Goal: Task Accomplishment & Management: Use online tool/utility

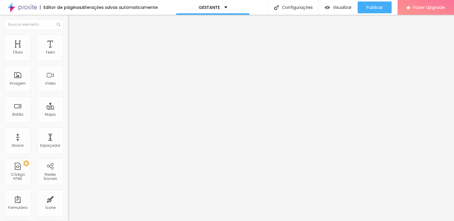
click at [68, 51] on span "Trocar imagem" at bounding box center [84, 48] width 32 height 5
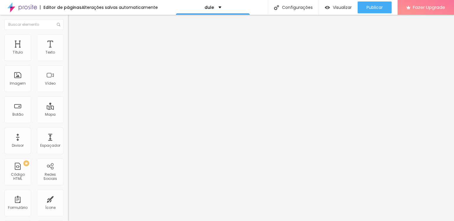
click at [343, 7] on span "Visualizar" at bounding box center [342, 7] width 19 height 5
click at [72, 21] on img "button" at bounding box center [74, 21] width 5 height 5
click at [68, 51] on span "Trocar imagem" at bounding box center [84, 48] width 32 height 5
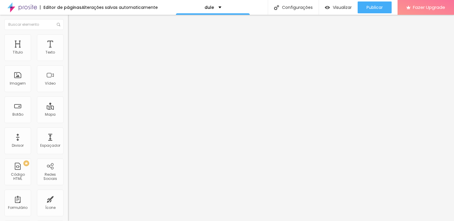
click at [68, 51] on span "Trocar imagem" at bounding box center [84, 48] width 32 height 5
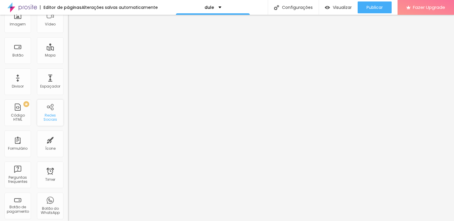
scroll to position [118, 0]
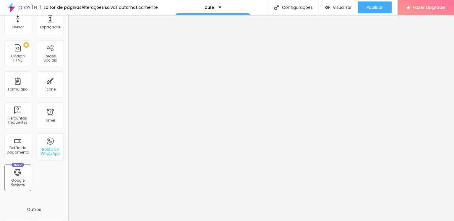
click at [46, 147] on div "Botão do WhatsApp" at bounding box center [49, 151] width 23 height 9
click at [48, 153] on div "Botão do WhatsApp" at bounding box center [49, 151] width 23 height 9
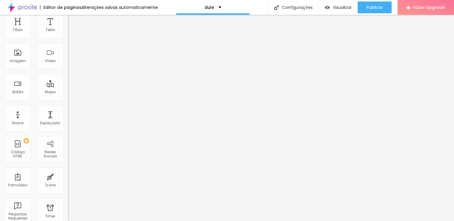
scroll to position [0, 0]
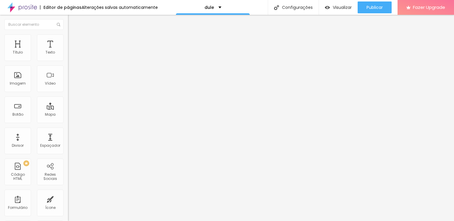
click at [68, 204] on textarea "Olá, cheguei até você pela página {page_title} e gostaria de mais informações" at bounding box center [101, 209] width 67 height 10
type textarea "O"
type textarea "Estamos muito felizes com seu contato... Em que posso ajudar"
click at [68, 175] on div "Editar Botão do WhatsApp Conteúdo Estilo Avançado Número do WhatsApp * (99)7999…" at bounding box center [102, 118] width 68 height 206
click at [68, 137] on div "Editar Texto Estilo Avançado Tipografia Voltar ao padrão Sombra DESATIVADO Volt…" at bounding box center [102, 118] width 68 height 206
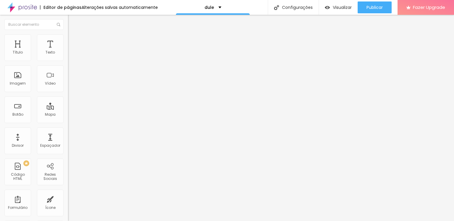
click at [68, 56] on input "Alboom Brasil" at bounding box center [103, 53] width 71 height 6
type input "A"
type input "estudiodule"
click at [72, 23] on img "button" at bounding box center [74, 21] width 5 height 5
click at [71, 54] on icon "button" at bounding box center [72, 53] width 2 height 2
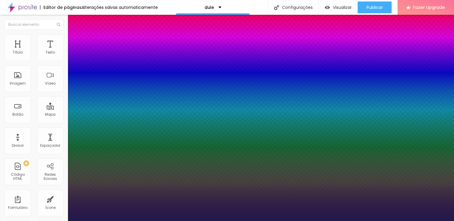
type input "1"
type input "26"
type input "1"
type input "26"
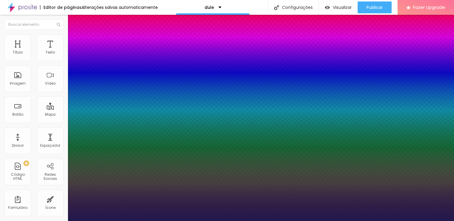
type input "1"
type input "23"
type input "1"
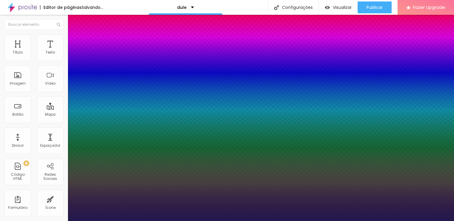
type input "22"
type input "1"
type input "21"
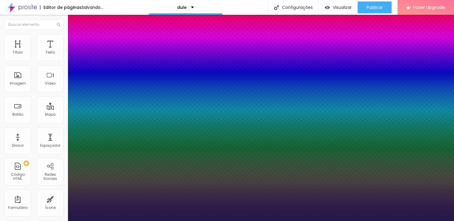
type input "1"
type input "20"
type input "1"
type input "19"
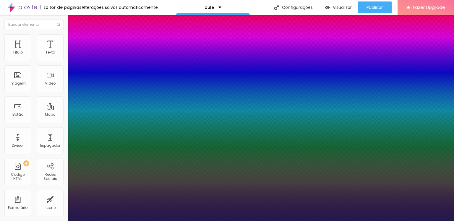
type input "19"
type input "1"
type input "19"
click at [274, 221] on div at bounding box center [227, 221] width 454 height 0
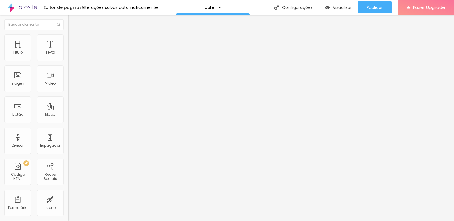
click at [77, 61] on div "Conectar" at bounding box center [87, 58] width 21 height 5
click at [72, 22] on img "button" at bounding box center [74, 21] width 5 height 5
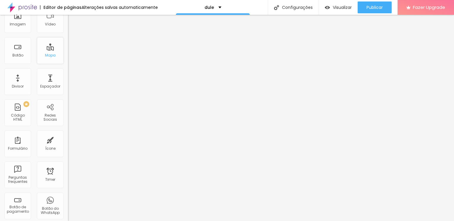
scroll to position [89, 0]
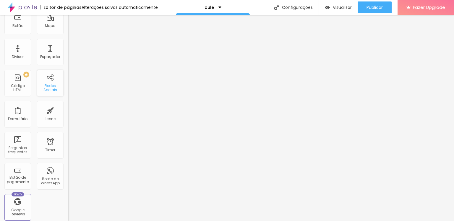
click at [47, 84] on div "Redes Sociais" at bounding box center [49, 88] width 23 height 9
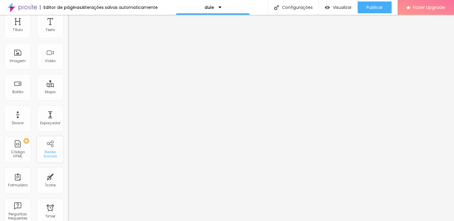
scroll to position [0, 0]
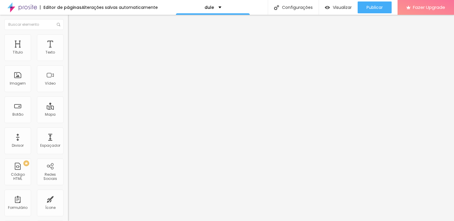
click at [68, 60] on img at bounding box center [70, 62] width 4 height 4
click at [68, 119] on div "Instagram" at bounding box center [102, 121] width 68 height 4
click at [68, 201] on input "https://" at bounding box center [103, 204] width 71 height 6
paste input "https://www.instagram.com/dulefotografia"
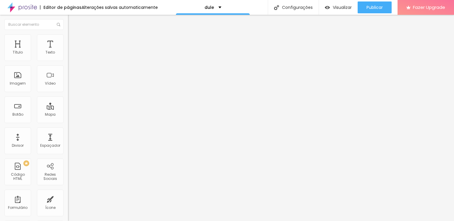
type input "https://www.instagram.com/dulefotografia"
click at [72, 21] on img "button" at bounding box center [74, 21] width 5 height 5
click at [340, 9] on span "Visualizar" at bounding box center [342, 7] width 19 height 5
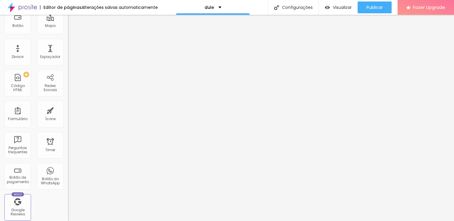
scroll to position [118, 0]
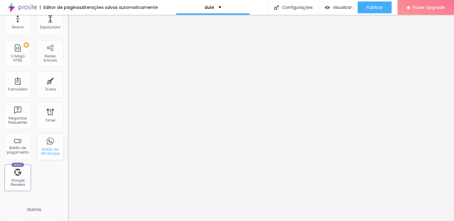
click at [48, 148] on div "Botão do WhatsApp" at bounding box center [49, 151] width 23 height 9
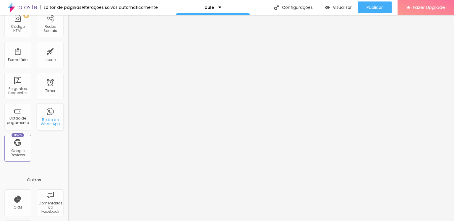
scroll to position [178, 0]
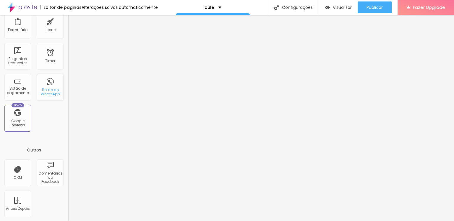
click at [45, 90] on div "Botão do WhatsApp" at bounding box center [49, 92] width 23 height 9
click at [46, 93] on div "Botão do WhatsApp" at bounding box center [49, 92] width 23 height 9
click at [51, 83] on div "Botão do WhatsApp" at bounding box center [50, 87] width 27 height 27
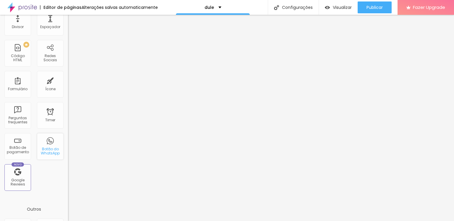
scroll to position [59, 0]
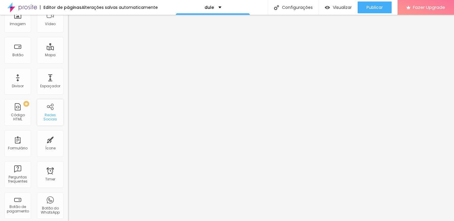
click at [48, 111] on div "Redes Sociais" at bounding box center [50, 112] width 27 height 27
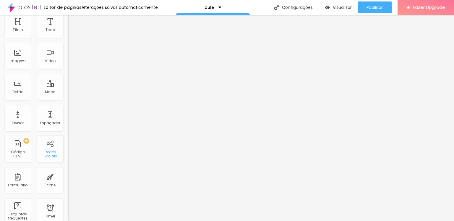
scroll to position [0, 0]
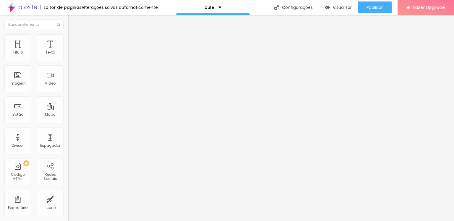
click at [68, 58] on div "TikTok" at bounding box center [102, 58] width 68 height 4
click at [68, 74] on div "TikTok" at bounding box center [102, 68] width 68 height 11
click at [68, 127] on div "WhatsApp" at bounding box center [102, 162] width 68 height 71
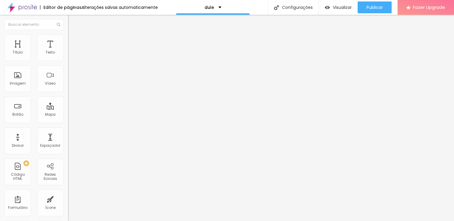
click at [68, 201] on input "text" at bounding box center [103, 204] width 71 height 6
click at [68, 127] on div "WhatsApp" at bounding box center [102, 162] width 68 height 71
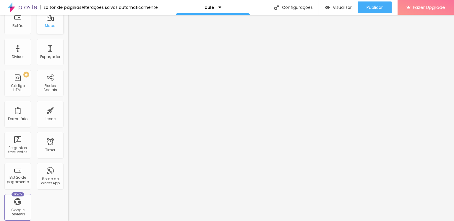
scroll to position [148, 0]
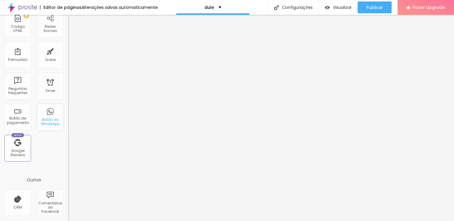
click at [44, 114] on div "Botão do WhatsApp" at bounding box center [50, 117] width 27 height 27
click at [44, 120] on div "Botão do WhatsApp" at bounding box center [49, 122] width 23 height 9
click at [338, 2] on div "Visualizar" at bounding box center [338, 7] width 27 height 12
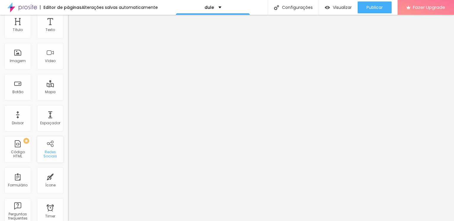
scroll to position [0, 0]
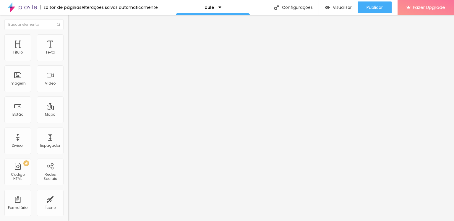
click at [68, 57] on div "TikTok" at bounding box center [102, 58] width 68 height 4
click at [68, 74] on div "TikTok" at bounding box center [102, 68] width 68 height 11
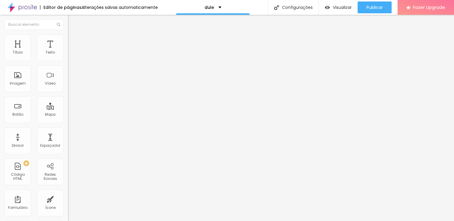
click at [68, 167] on div "Instagram" at bounding box center [102, 169] width 68 height 4
click at [68, 60] on img at bounding box center [70, 62] width 4 height 4
click at [68, 119] on div "Instagram" at bounding box center [102, 121] width 68 height 4
click at [68, 201] on input "https://" at bounding box center [103, 204] width 71 height 6
paste input "https://www.instagram.com/dulefotografia"
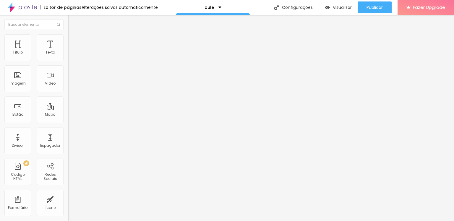
type input "https://www.instagram.com/dulefotografia"
click at [48, 52] on div "Texto" at bounding box center [50, 52] width 9 height 4
click at [70, 55] on icon "button" at bounding box center [72, 53] width 4 height 4
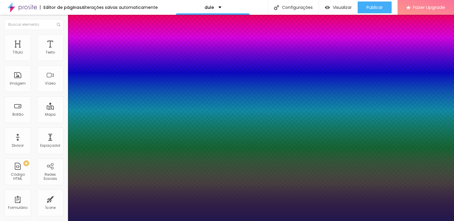
type input "1"
type input "17"
type input "1"
type input "18"
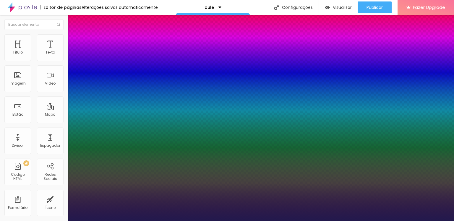
type input "18"
type input "1"
type input "19"
type input "1"
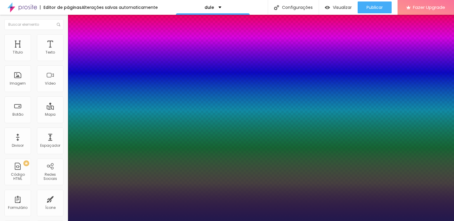
type input "20"
type input "1"
type input "21"
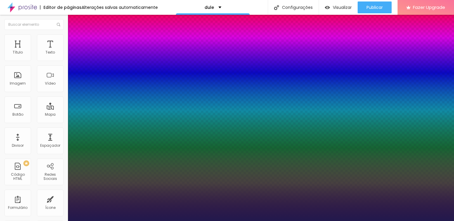
type input "1"
type input "22"
type input "1"
type input "23"
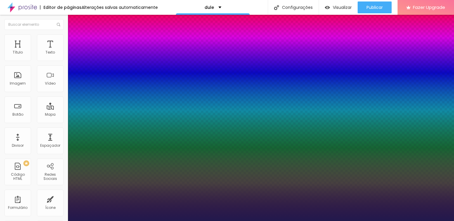
type input "23"
type input "1"
type input "25"
type input "1"
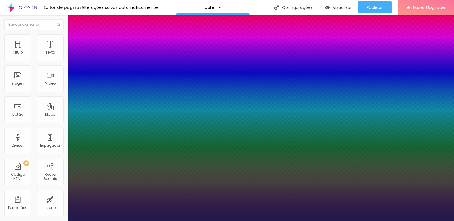
type input "26"
type input "1"
type input "27"
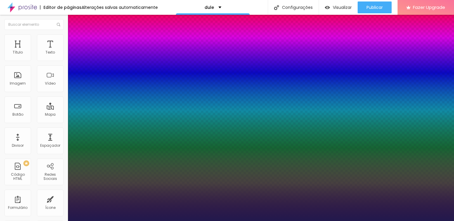
type input "1"
type input "30"
type input "1"
type input "31"
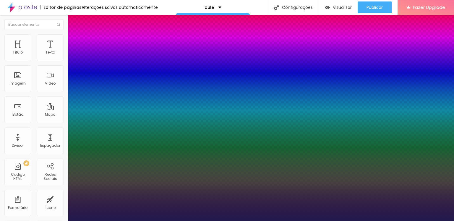
type input "31"
type input "1"
type input "32"
type input "1"
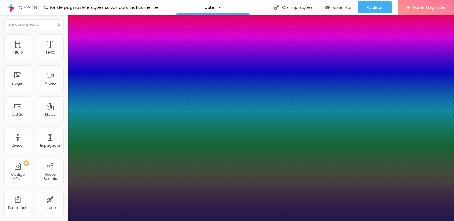
type input "33"
type input "1"
type input "34"
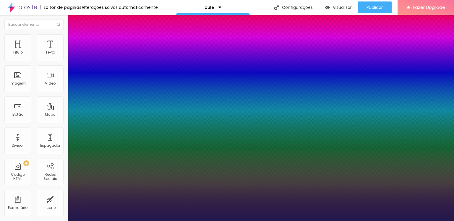
type input "1"
type input "35"
type input "1"
type input "36"
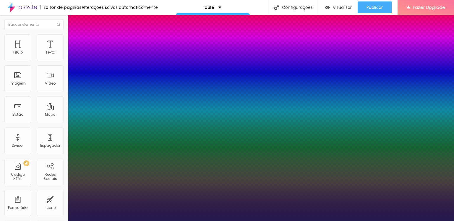
type input "36"
type input "1"
type input "38"
type input "1"
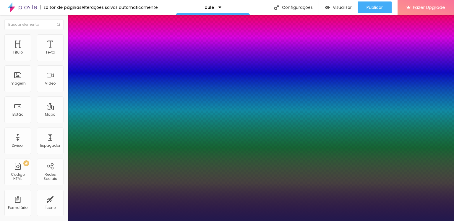
type input "39"
type input "1"
type input "40"
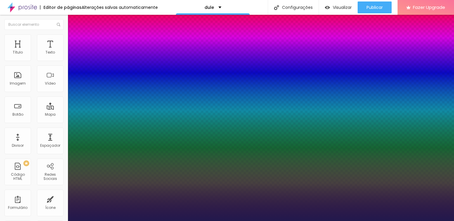
type input "1"
drag, startPoint x: 80, startPoint y: 99, endPoint x: 91, endPoint y: 98, distance: 10.9
type input "40"
type input "1"
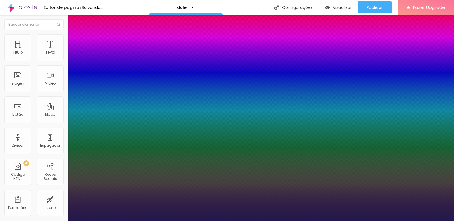
type input "39"
type input "1"
type input "38"
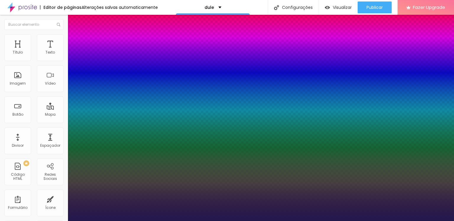
type input "1"
type input "38"
click at [160, 221] on div at bounding box center [227, 221] width 454 height 0
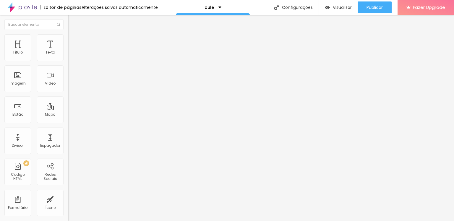
click at [72, 23] on img "button" at bounding box center [74, 21] width 5 height 5
click at [68, 60] on img at bounding box center [70, 62] width 4 height 4
click at [68, 119] on div "Instagram" at bounding box center [102, 121] width 68 height 4
click at [68, 201] on input "https://" at bounding box center [103, 204] width 71 height 6
paste input "https://www.instagram.com/dulefotografia"
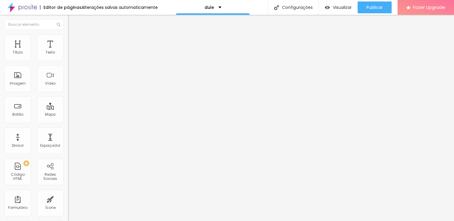
type input "https://www.instagram.com/dulefotografia"
click at [68, 51] on span "Adicionar imagem" at bounding box center [87, 48] width 38 height 5
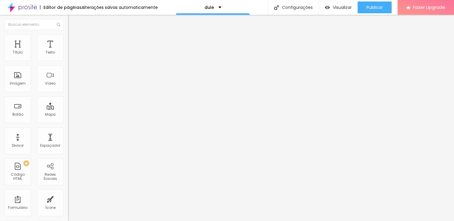
click at [72, 20] on img "button" at bounding box center [74, 21] width 5 height 5
click at [73, 51] on span "Titulo 1" at bounding box center [82, 47] width 19 height 8
click at [68, 57] on button "button" at bounding box center [72, 54] width 8 height 6
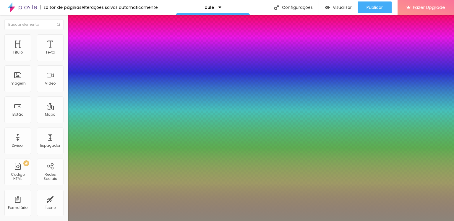
type input "1"
type input "35"
type input "1"
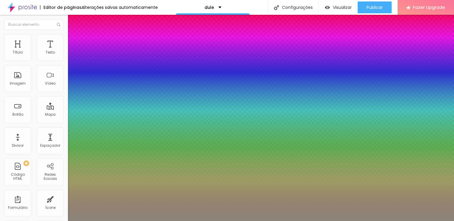
type input "52"
type input "1"
type input "52"
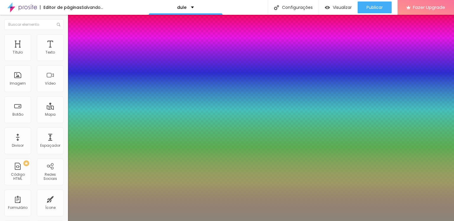
type input "1"
click at [169, 221] on div at bounding box center [227, 221] width 454 height 0
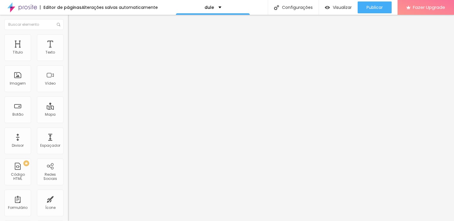
click at [71, 54] on icon "button" at bounding box center [72, 53] width 2 height 2
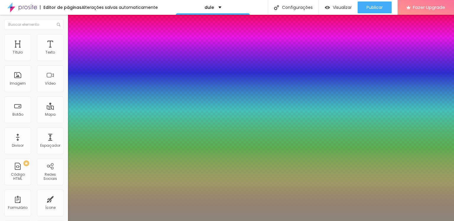
type input "1"
type input "39"
type input "1"
type input "39"
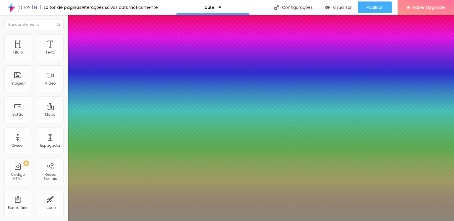
type input "1"
click at [167, 221] on div at bounding box center [227, 221] width 454 height 0
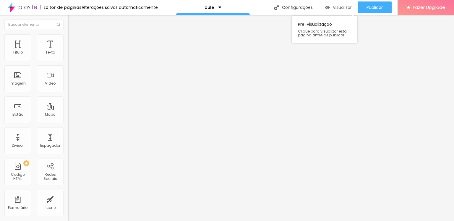
click at [337, 7] on span "Visualizar" at bounding box center [342, 7] width 19 height 5
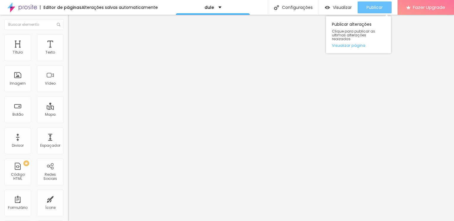
click at [373, 8] on span "Publicar" at bounding box center [375, 7] width 16 height 5
click at [351, 43] on link "Visualizar página" at bounding box center [358, 45] width 53 height 4
click at [370, 6] on span "Publicar" at bounding box center [375, 7] width 16 height 5
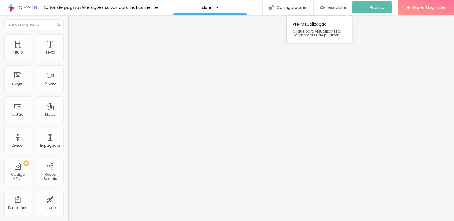
click at [341, 10] on span "Visualizar" at bounding box center [337, 7] width 19 height 5
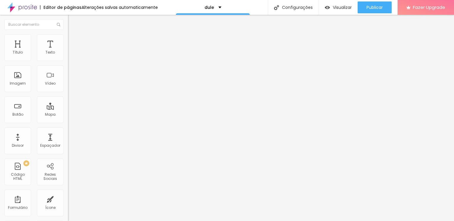
click at [70, 55] on icon "button" at bounding box center [72, 53] width 4 height 4
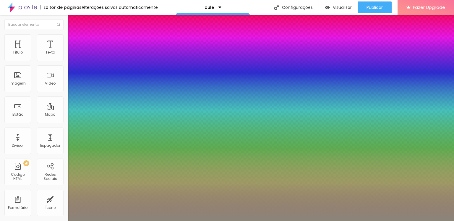
type input "1"
type input "0.5"
click at [181, 221] on div at bounding box center [227, 221] width 454 height 0
